Goal: Task Accomplishment & Management: Complete application form

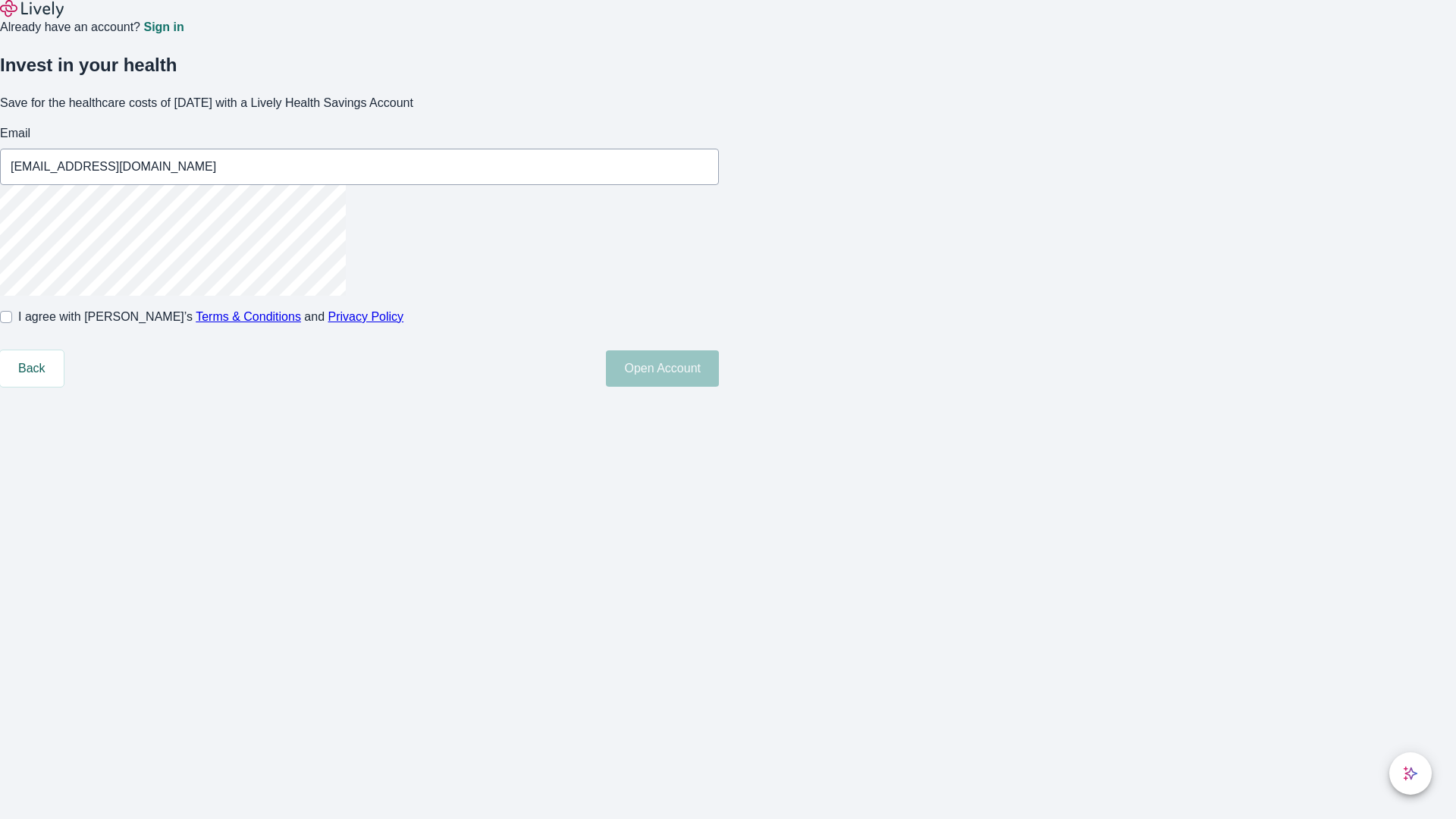
click at [12, 323] on input "I agree with Lively’s Terms & Conditions and Privacy Policy" at bounding box center [6, 317] width 12 height 12
checkbox input "true"
click at [719, 387] on button "Open Account" at bounding box center [662, 368] width 113 height 36
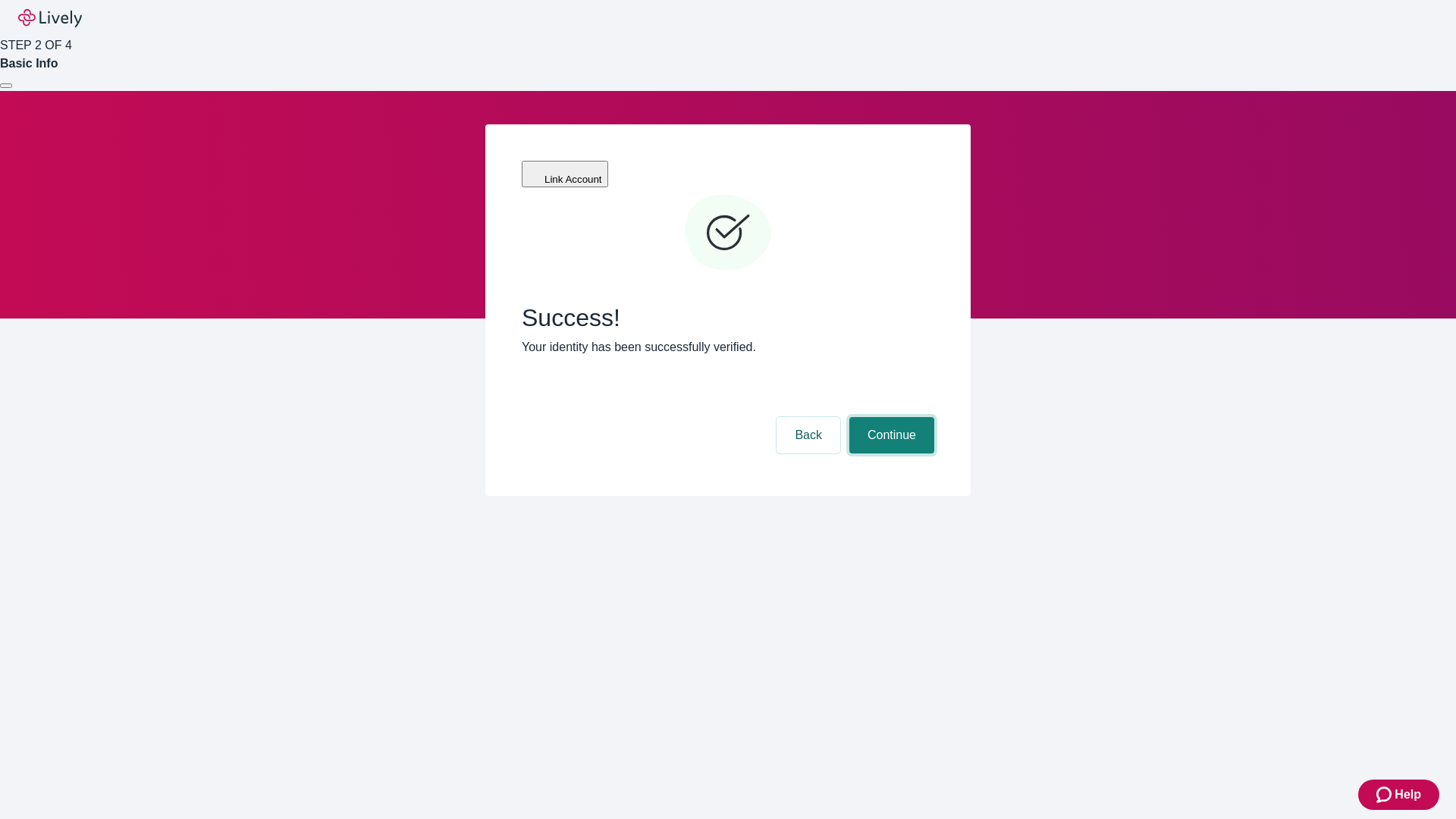
click at [890, 417] on button "Continue" at bounding box center [891, 436] width 85 height 36
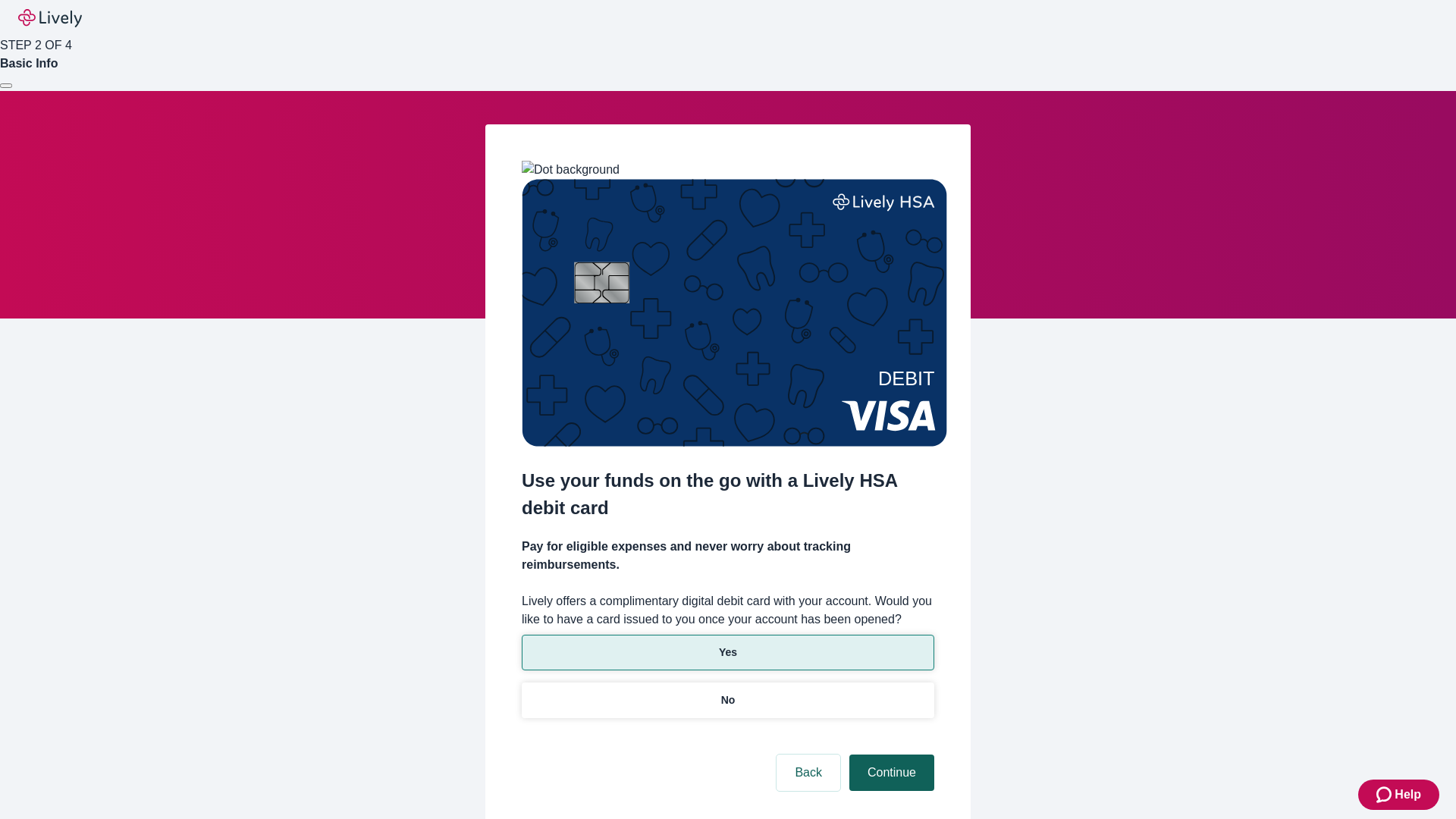
click at [727, 692] on p "No" at bounding box center [729, 700] width 14 height 16
click at [890, 755] on button "Continue" at bounding box center [891, 773] width 85 height 36
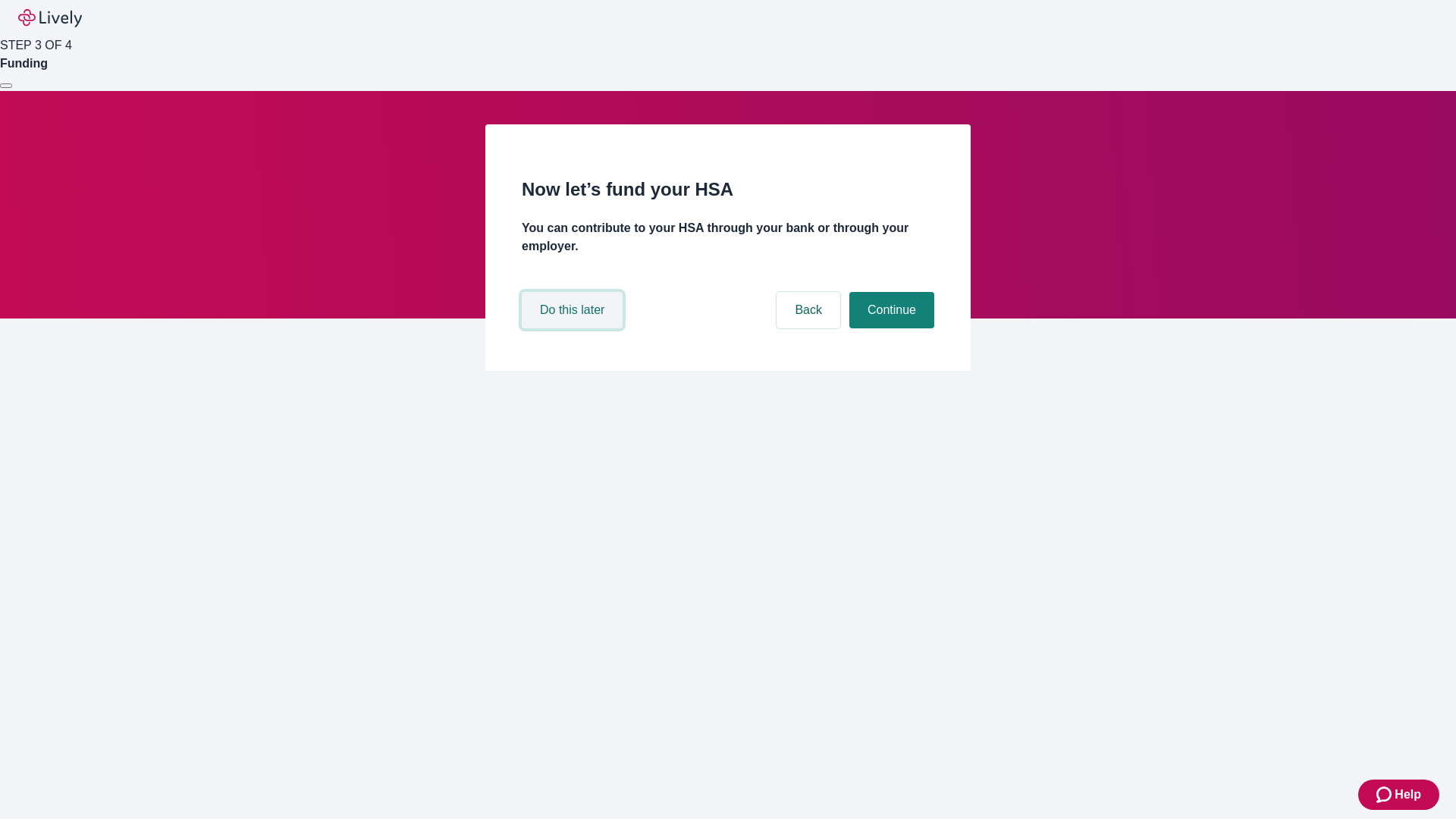
click at [574, 329] on button "Do this later" at bounding box center [572, 310] width 101 height 36
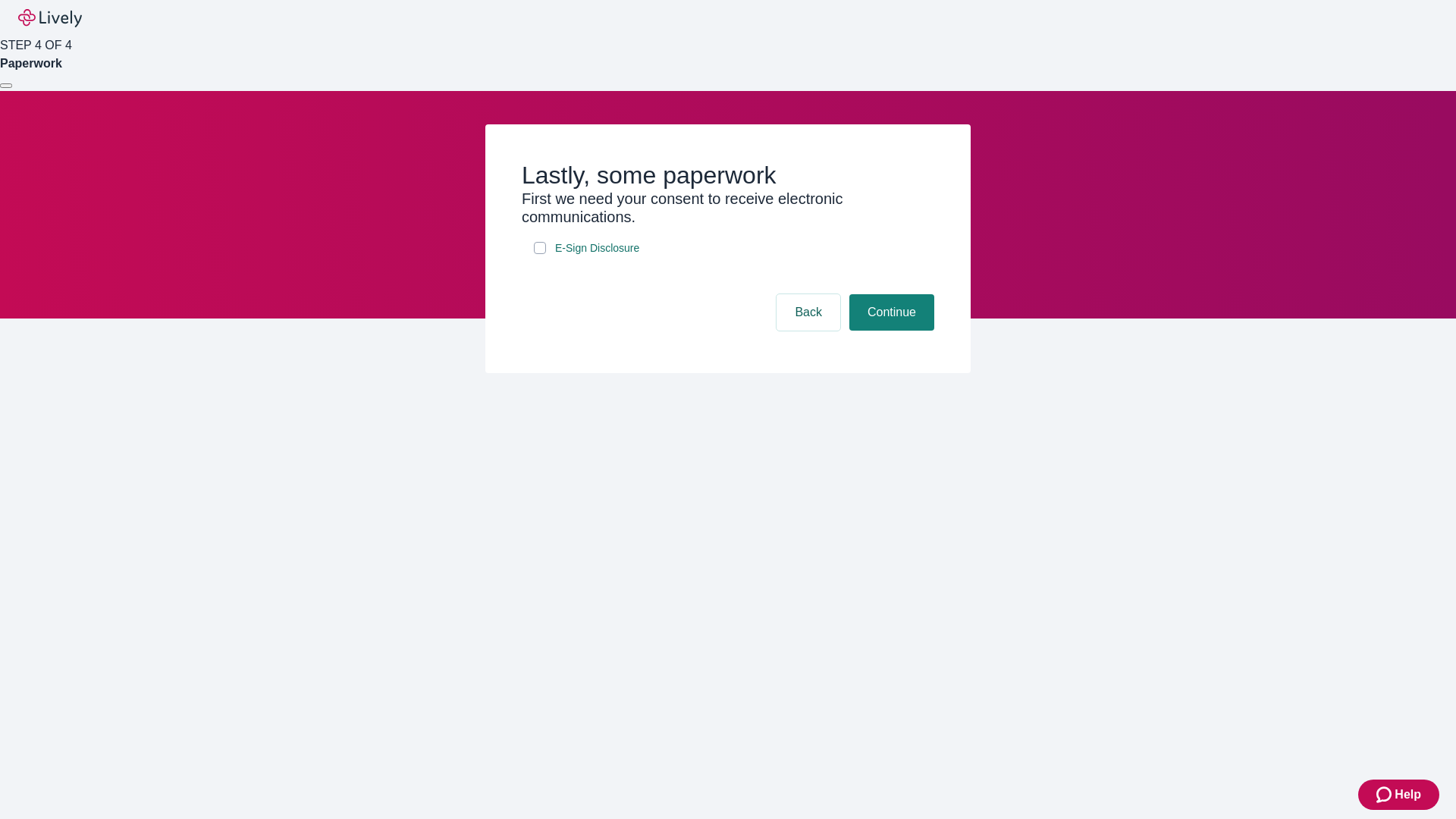
click at [540, 254] on input "E-Sign Disclosure" at bounding box center [539, 247] width 12 height 12
checkbox input "true"
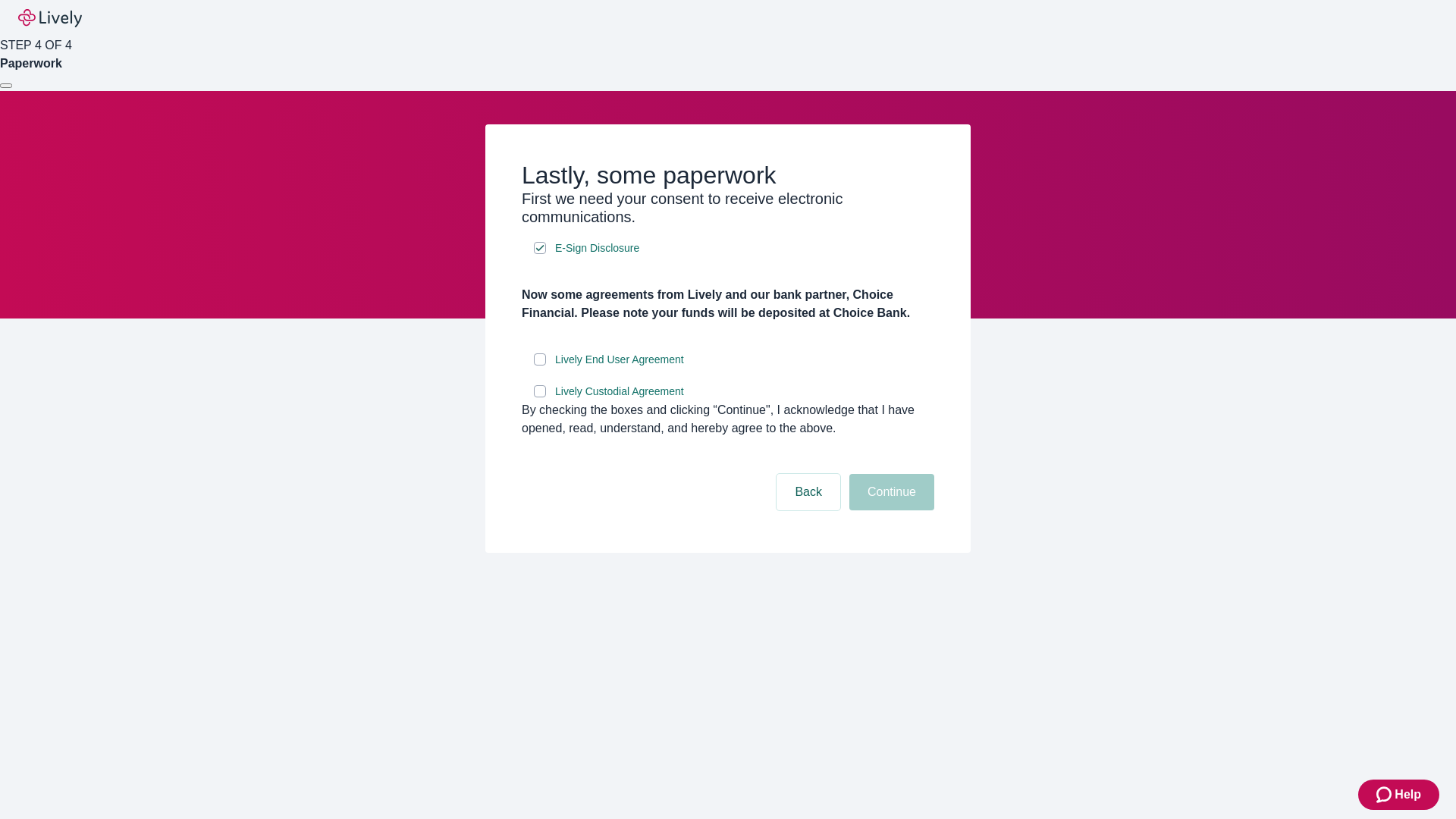
click at [540, 366] on input "Lively End User Agreement" at bounding box center [539, 359] width 12 height 12
checkbox input "true"
click at [540, 398] on input "Lively Custodial Agreement" at bounding box center [539, 390] width 12 height 12
checkbox input "true"
click at [890, 510] on button "Continue" at bounding box center [891, 492] width 85 height 36
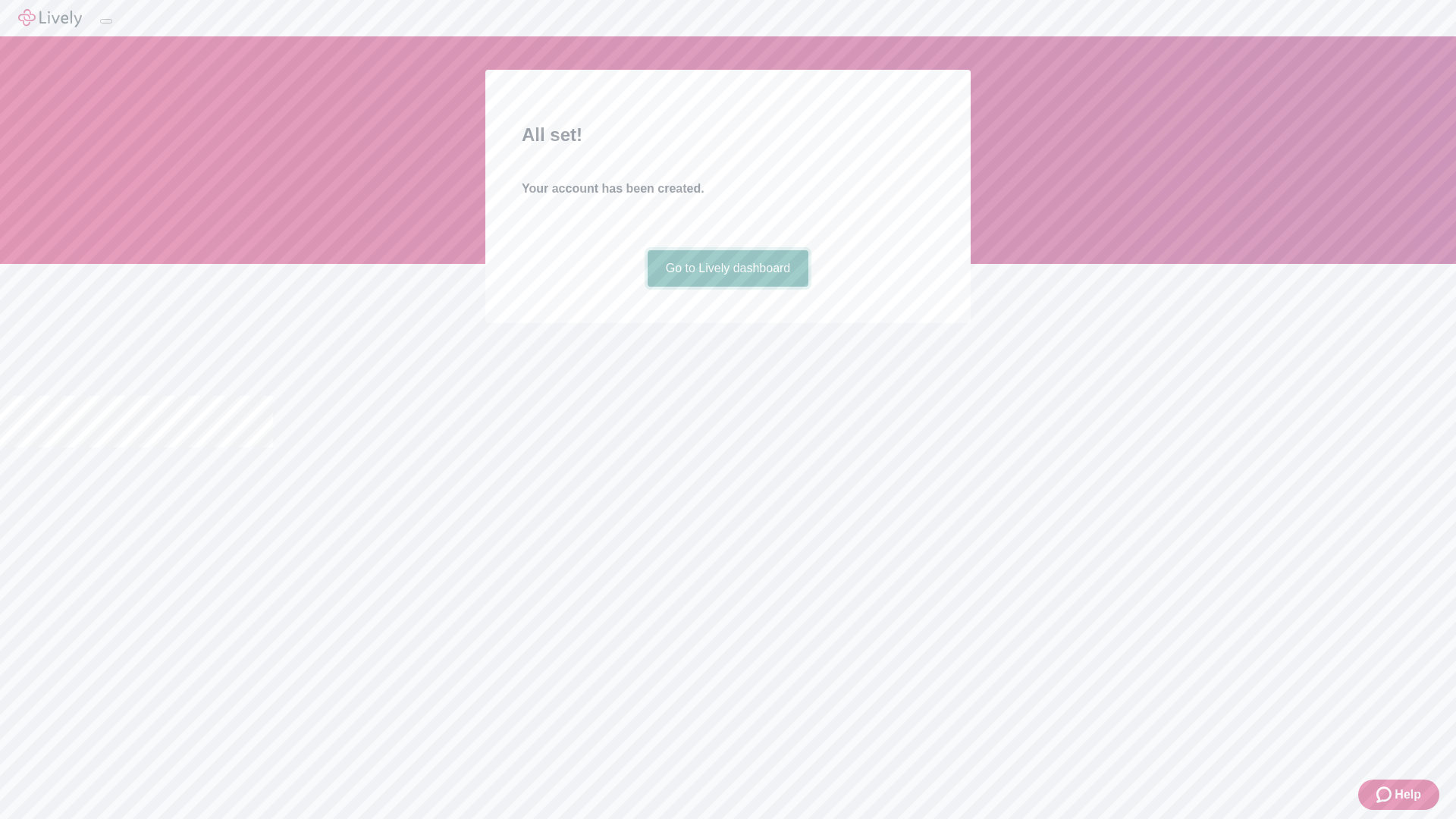
click at [727, 287] on link "Go to Lively dashboard" at bounding box center [729, 269] width 162 height 36
